Goal: Information Seeking & Learning: Check status

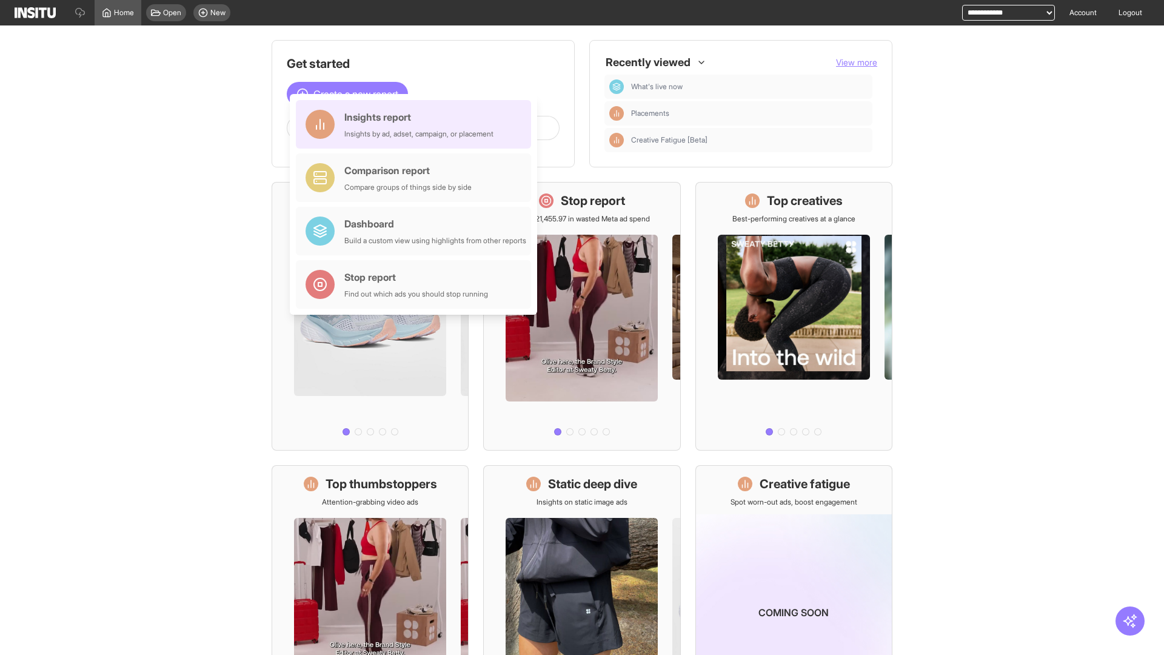
click at [416, 124] on div "Insights report Insights by ad, adset, campaign, or placement" at bounding box center [418, 124] width 149 height 29
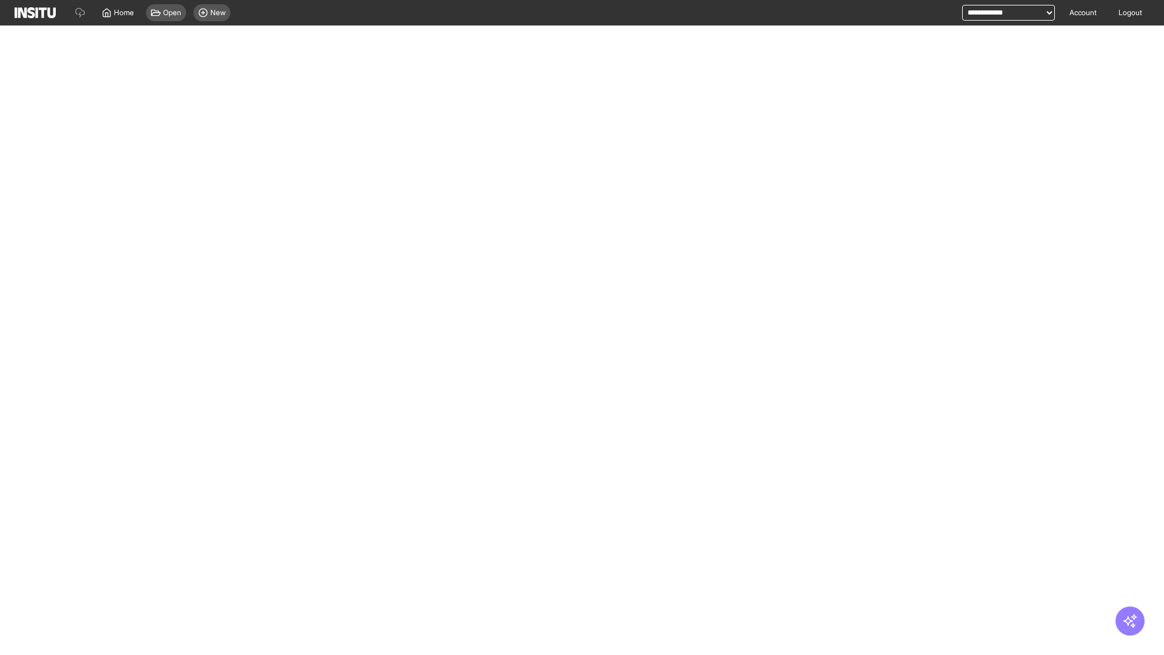
select select "**"
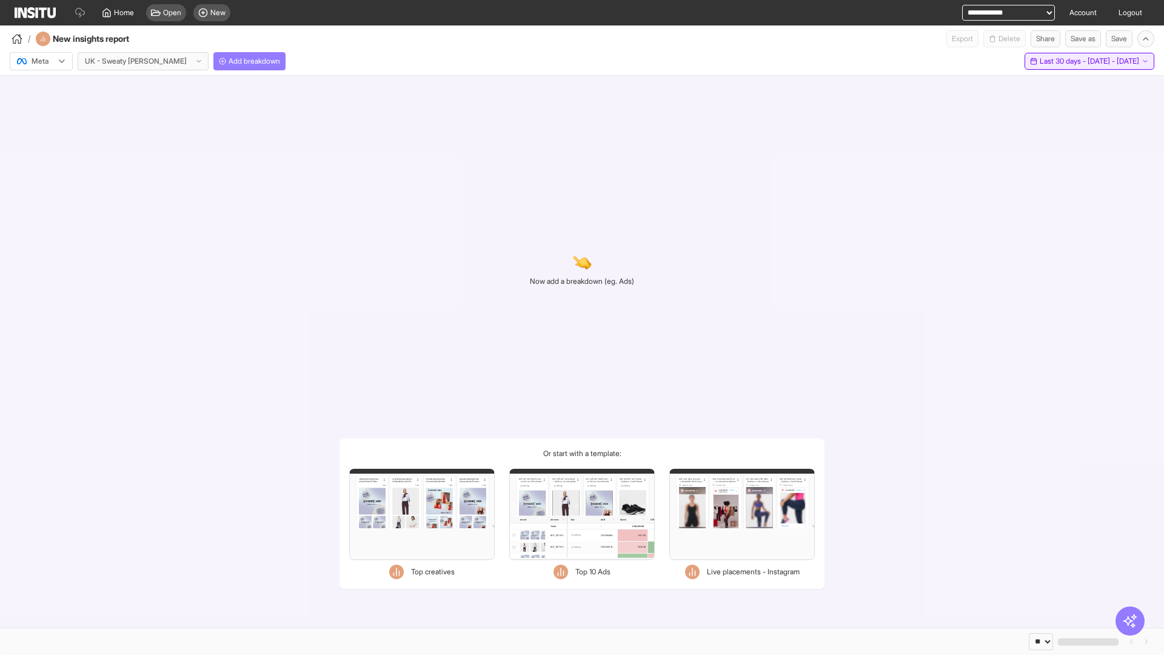
click at [1065, 61] on span "Last 30 days - [DATE] - [DATE]" at bounding box center [1089, 61] width 99 height 10
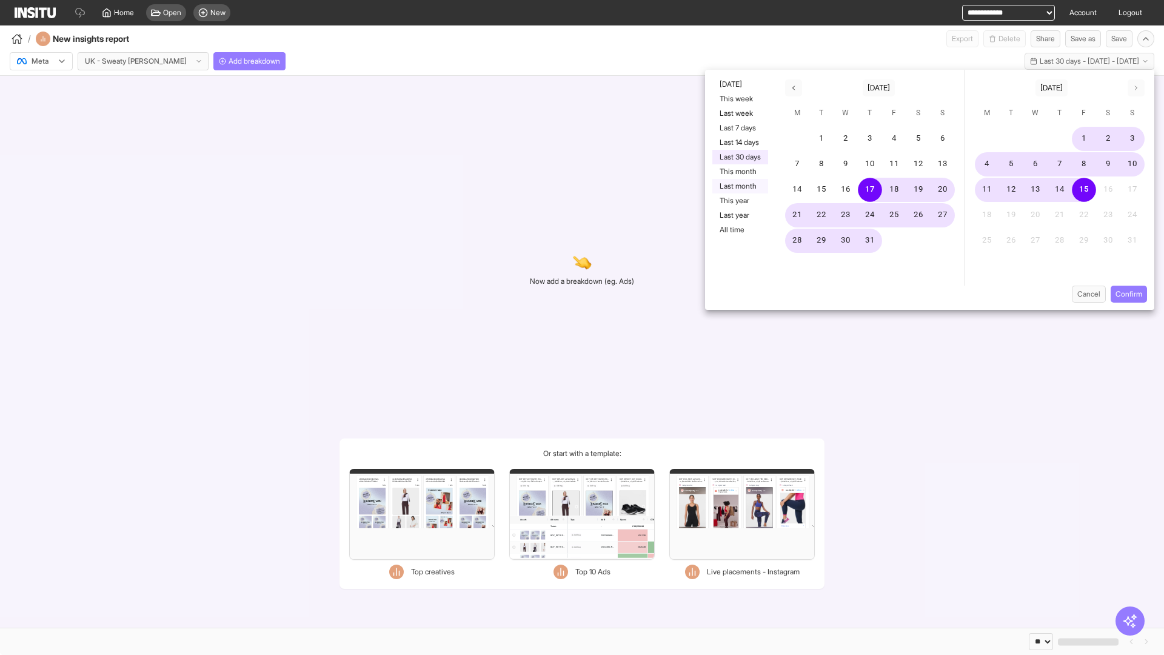
click at [739, 186] on button "Last month" at bounding box center [740, 186] width 56 height 15
